Goal: Information Seeking & Learning: Learn about a topic

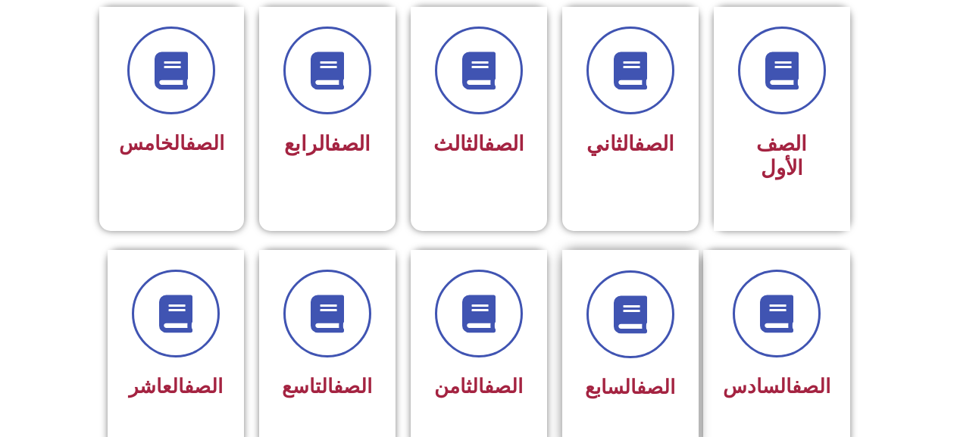
scroll to position [455, 0]
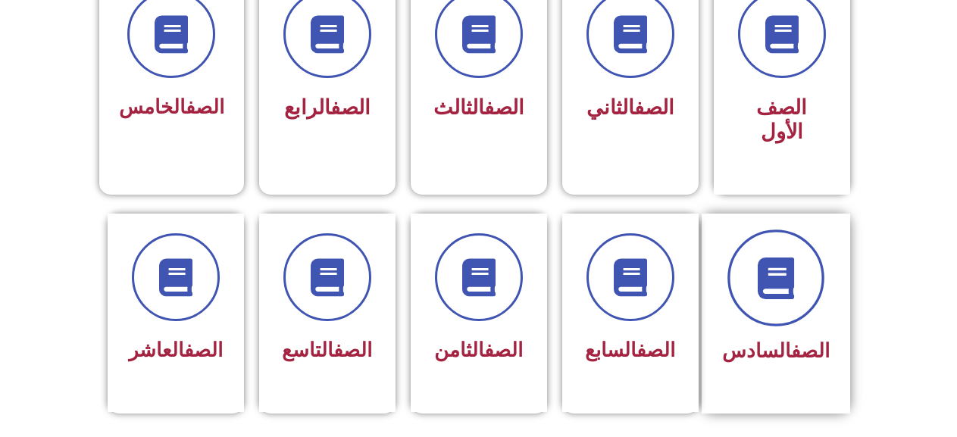
click at [804, 277] on span at bounding box center [775, 278] width 97 height 97
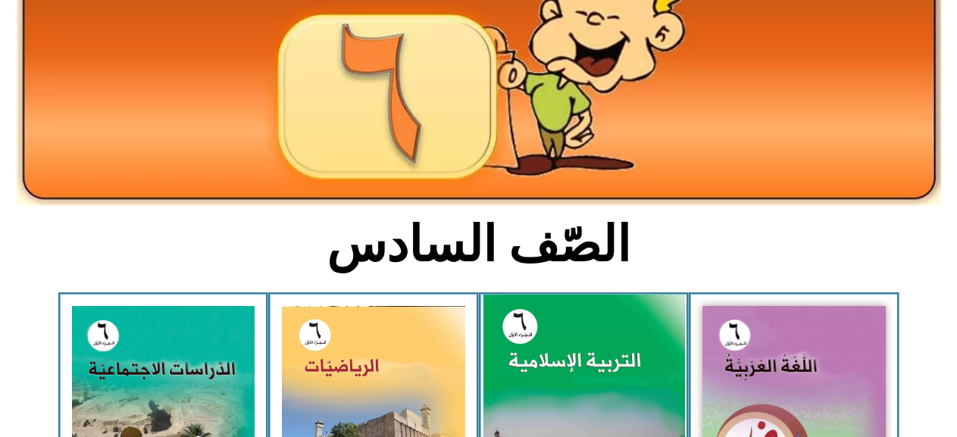
scroll to position [303, 0]
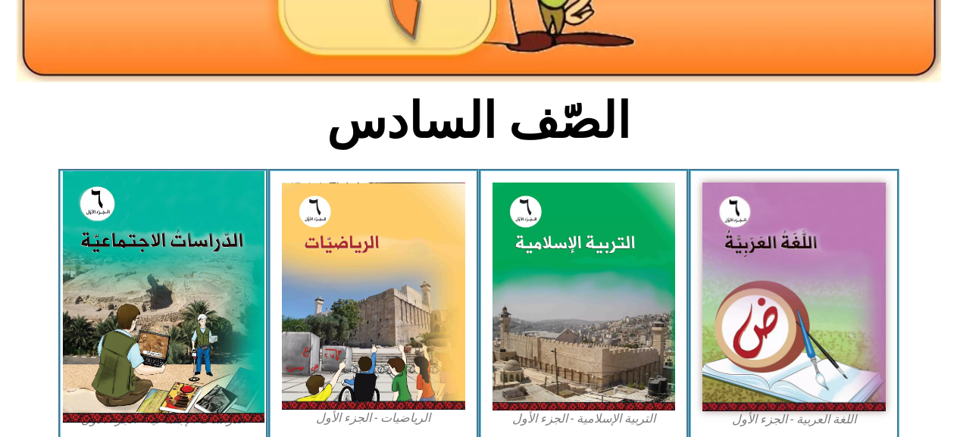
click at [186, 317] on img at bounding box center [163, 297] width 202 height 252
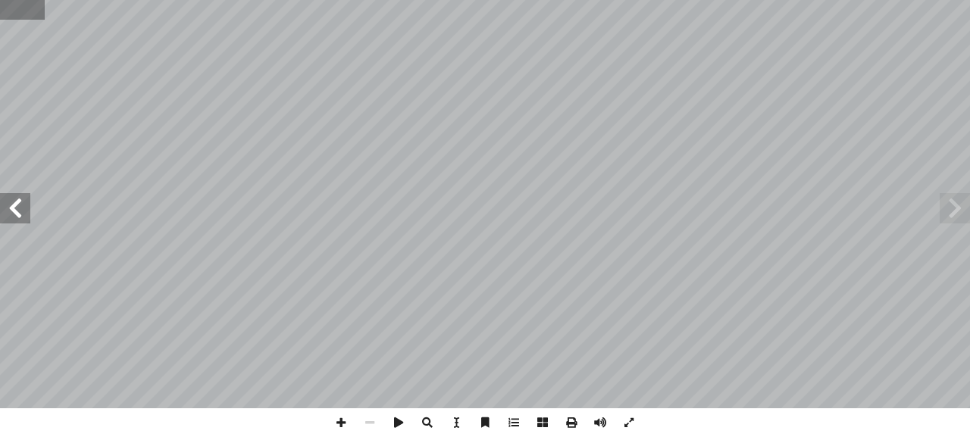
click at [17, 5] on input "text" at bounding box center [22, 10] width 45 height 20
type input "**"
click at [32, 15] on input "text" at bounding box center [33, 10] width 66 height 20
type input "**"
click at [5, 205] on span at bounding box center [15, 208] width 30 height 30
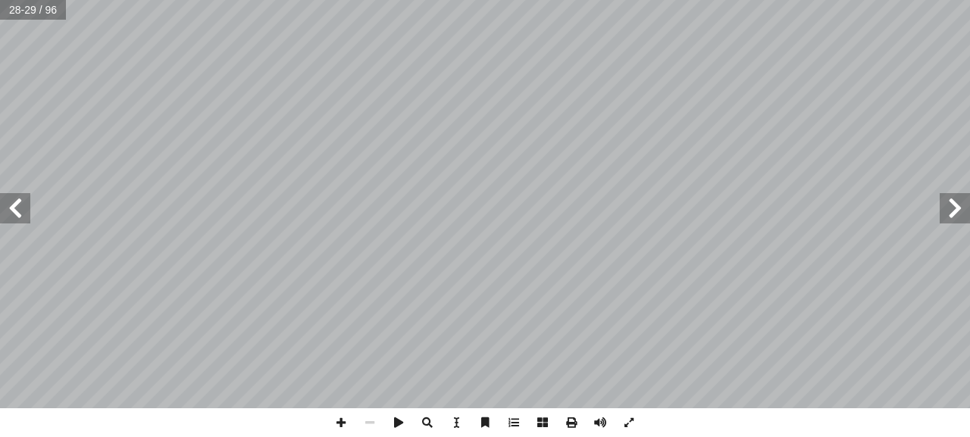
click at [5, 205] on span at bounding box center [15, 208] width 30 height 30
click at [340, 414] on span at bounding box center [341, 422] width 29 height 29
